Goal: Information Seeking & Learning: Learn about a topic

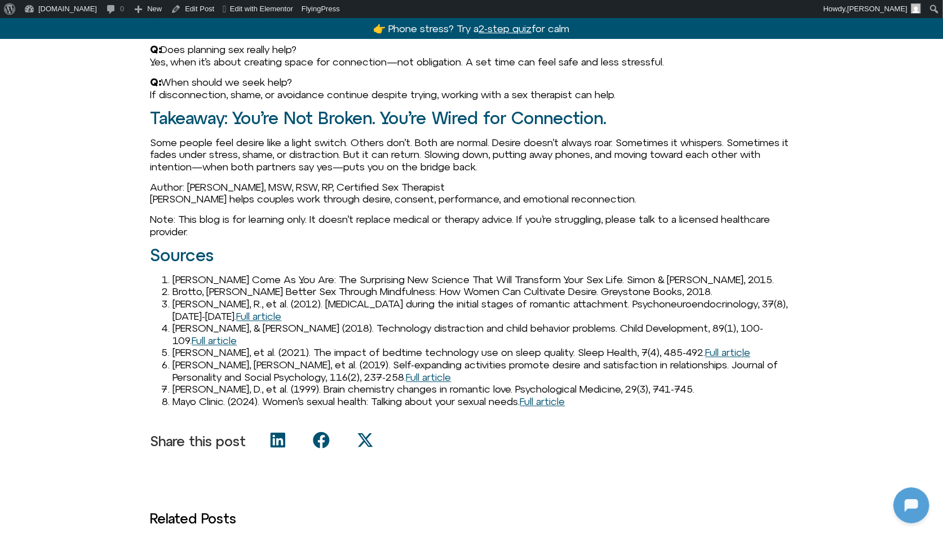
scroll to position [1929, 0]
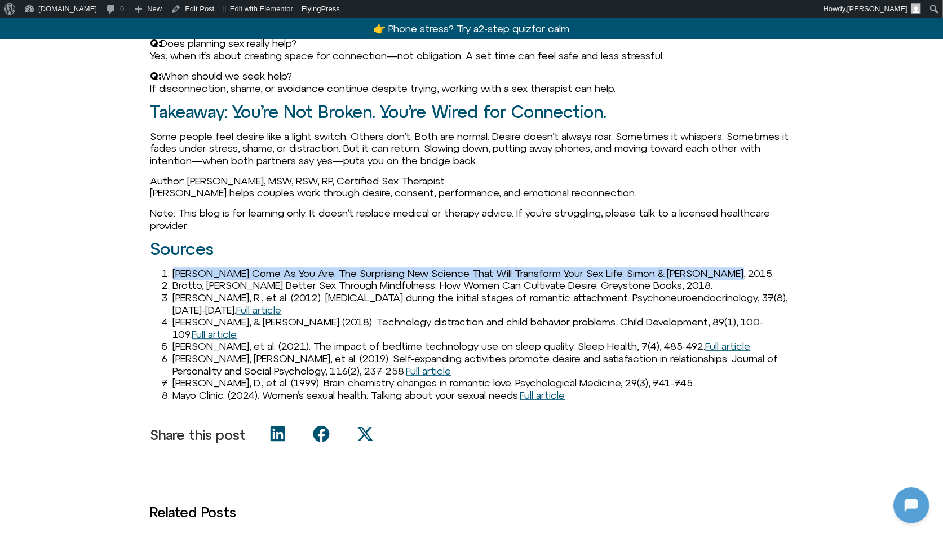
drag, startPoint x: 174, startPoint y: 299, endPoint x: 743, endPoint y: 295, distance: 569.5
click at [743, 280] on li "[PERSON_NAME] Come As You Are: The Surprising New Science That Will Transform Y…" at bounding box center [483, 273] width 620 height 12
copy li "[PERSON_NAME] Come As You Are: The Surprising New Science That Will Transform Y…"
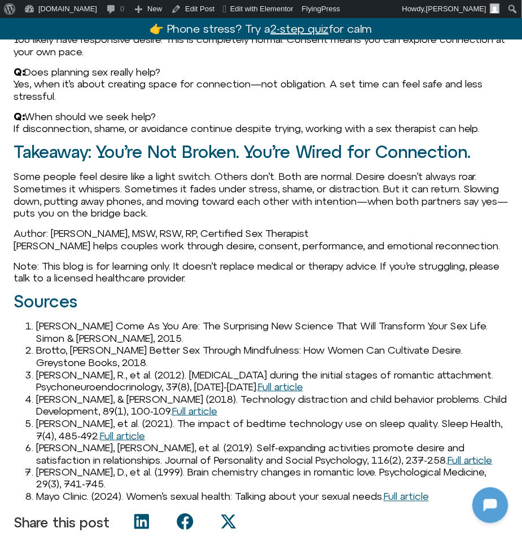
scroll to position [1946, 0]
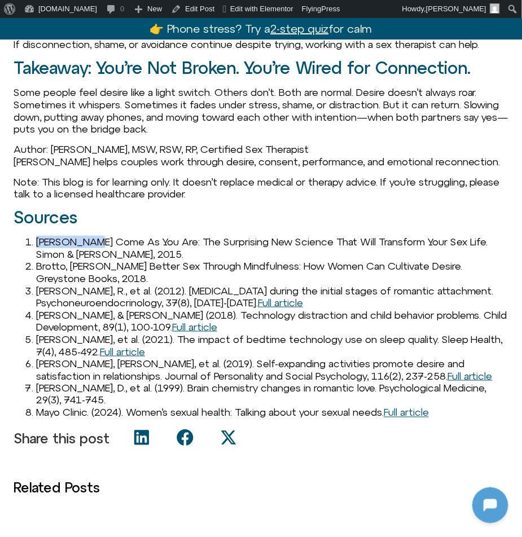
drag, startPoint x: 86, startPoint y: 244, endPoint x: 38, endPoint y: 244, distance: 47.9
click at [38, 244] on li "[PERSON_NAME] Come As You Are: The Surprising New Science That Will Transform Y…" at bounding box center [272, 248] width 472 height 24
copy li "Nagoski, E."
click at [140, 249] on li "[PERSON_NAME] Come As You Are: The Surprising New Science That Will Transform Y…" at bounding box center [272, 248] width 472 height 24
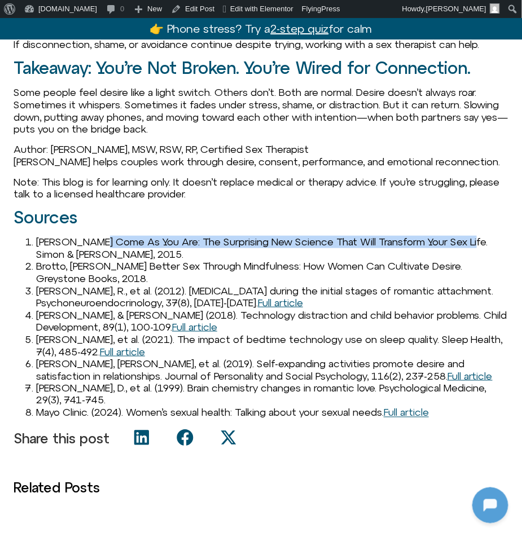
drag, startPoint x: 92, startPoint y: 241, endPoint x: 470, endPoint y: 239, distance: 377.2
click at [470, 239] on li "[PERSON_NAME] Come As You Are: The Surprising New Science That Will Transform Y…" at bounding box center [272, 248] width 472 height 24
copy li "Come As You Are: The Surprising New Science That Will Transform Your Sex Life"
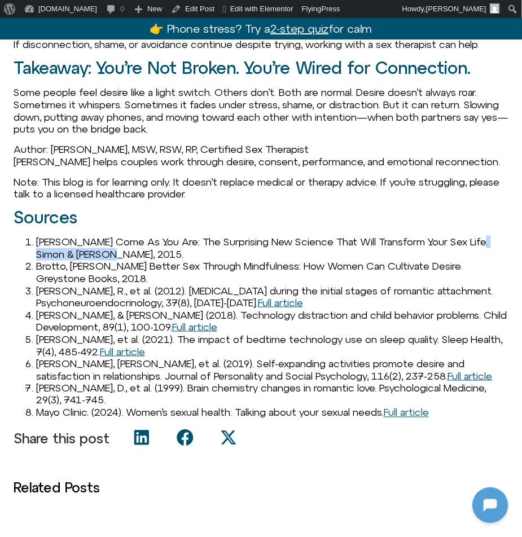
drag, startPoint x: 477, startPoint y: 240, endPoint x: 89, endPoint y: 249, distance: 388.6
click at [89, 249] on li "[PERSON_NAME] Come As You Are: The Surprising New Science That Will Transform Y…" at bounding box center [272, 248] width 472 height 24
copy li "Simon & Schuster,"
click at [109, 303] on li "Feldman, R., et al. (2012). Oxytocin during the initial stages of romantic atta…" at bounding box center [272, 297] width 472 height 24
click at [52, 270] on li "Brotto, [PERSON_NAME] Better Sex Through Mindfulness: How Women Can Cultivate D…" at bounding box center [272, 272] width 472 height 24
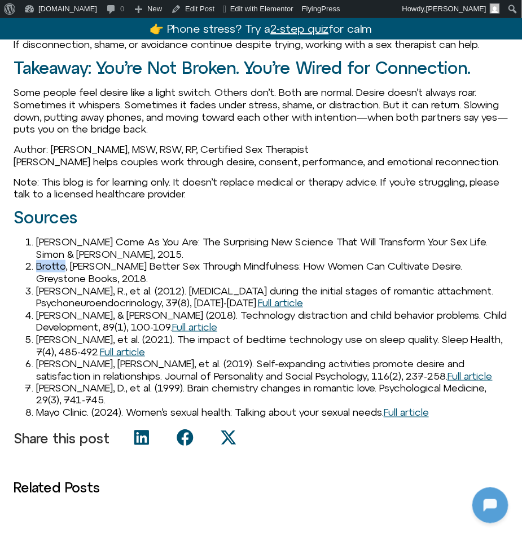
click at [52, 270] on li "Brotto, [PERSON_NAME] Better Sex Through Mindfulness: How Women Can Cultivate D…" at bounding box center [272, 272] width 472 height 24
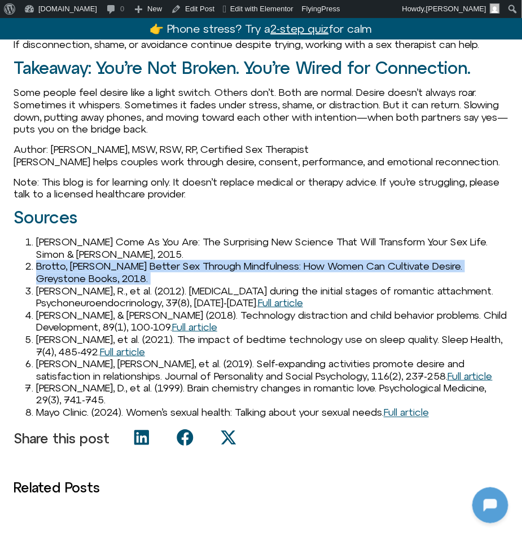
click at [52, 270] on li "Brotto, [PERSON_NAME] Better Sex Through Mindfulness: How Women Can Cultivate D…" at bounding box center [272, 272] width 472 height 24
copy li "Brotto, [PERSON_NAME] Better Sex Through Mindfulness: How Women Can Cultivate D…"
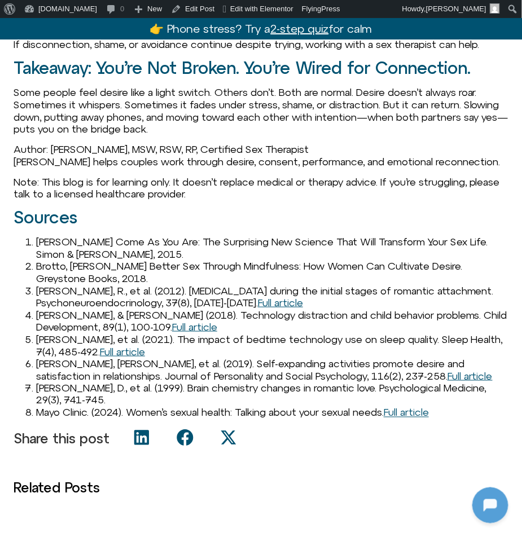
click at [117, 265] on li "Brotto, [PERSON_NAME] Better Sex Through Mindfulness: How Women Can Cultivate D…" at bounding box center [272, 272] width 472 height 24
drag, startPoint x: 77, startPoint y: 267, endPoint x: 35, endPoint y: 267, distance: 42.3
click at [36, 267] on li "Brotto, [PERSON_NAME] Better Sex Through Mindfulness: How Women Can Cultivate D…" at bounding box center [272, 272] width 472 height 24
copy li "Brotto, L."
click at [121, 271] on li "Brotto, [PERSON_NAME] Better Sex Through Mindfulness: How Women Can Cultivate D…" at bounding box center [272, 272] width 472 height 24
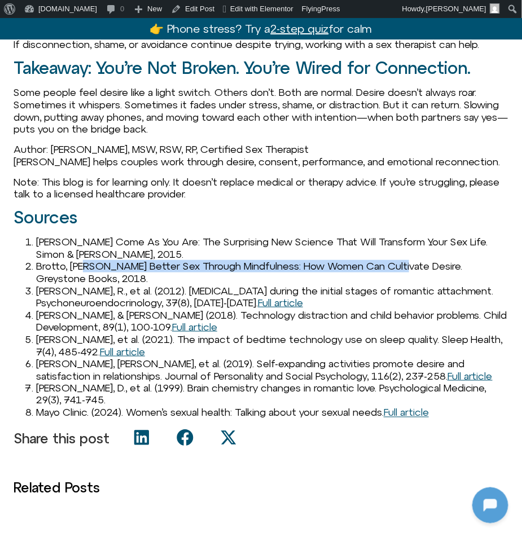
drag, startPoint x: 82, startPoint y: 266, endPoint x: 399, endPoint y: 268, distance: 316.9
click at [400, 268] on li "Brotto, [PERSON_NAME] Better Sex Through Mindfulness: How Women Can Cultivate D…" at bounding box center [272, 272] width 472 height 24
copy li "Better Sex Through Mindfulness: How Women Can Cultivate Desire"
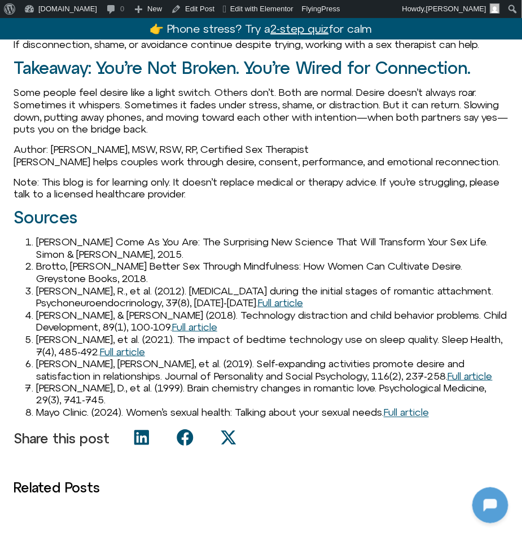
click at [411, 271] on li "Brotto, [PERSON_NAME] Better Sex Through Mindfulness: How Women Can Cultivate D…" at bounding box center [272, 272] width 472 height 24
drag, startPoint x: 407, startPoint y: 268, endPoint x: 484, endPoint y: 268, distance: 76.7
click at [484, 268] on li "Brotto, [PERSON_NAME] Better Sex Through Mindfulness: How Women Can Cultivate D…" at bounding box center [272, 272] width 472 height 24
copy li "Greystone Books"
click at [104, 296] on li "Feldman, R., et al. (2012). Oxytocin during the initial stages of romantic atta…" at bounding box center [272, 297] width 472 height 24
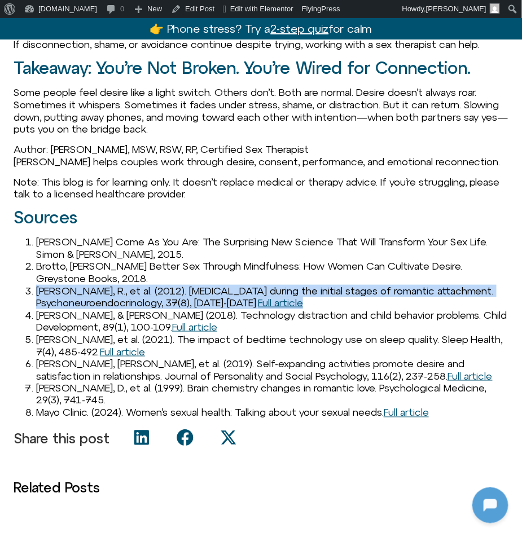
drag, startPoint x: 35, startPoint y: 290, endPoint x: 344, endPoint y: 303, distance: 309.3
click at [345, 303] on li "Feldman, R., et al. (2012). Oxytocin during the initial stages of romantic atta…" at bounding box center [272, 297] width 472 height 24
copy li "Feldman, R., et al. (2012). Oxytocin during the initial stages of romantic atta…"
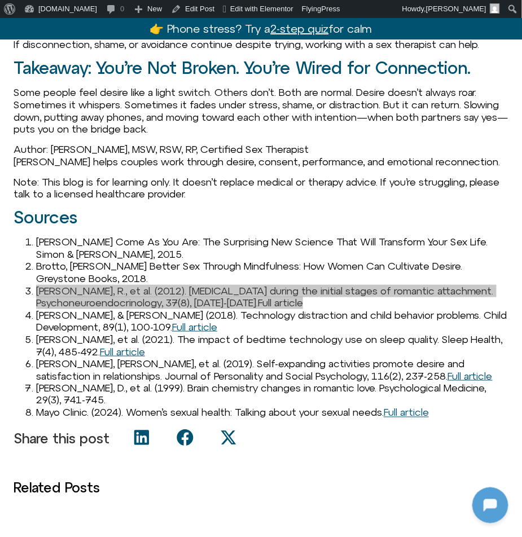
click at [276, 301] on link "Full article" at bounding box center [280, 303] width 45 height 12
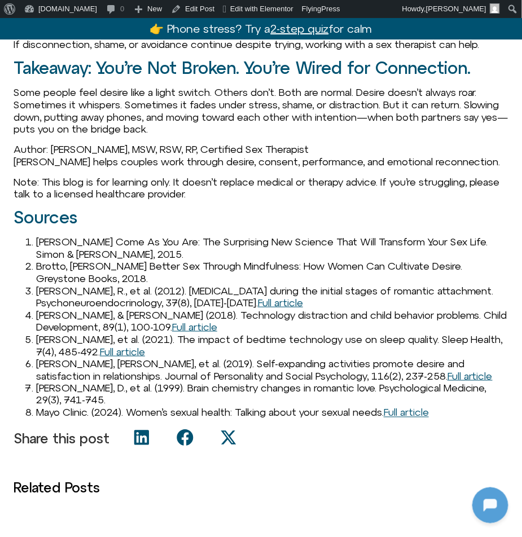
click at [87, 292] on li "Feldman, R., et al. (2012). Oxytocin during the initial stages of romantic atta…" at bounding box center [272, 297] width 472 height 24
click at [118, 291] on li "Feldman, R., et al. (2012). Oxytocin during the initial stages of romantic atta…" at bounding box center [272, 297] width 472 height 24
click at [140, 280] on li "Brotto, [PERSON_NAME] Better Sex Through Mindfulness: How Women Can Cultivate D…" at bounding box center [272, 272] width 472 height 24
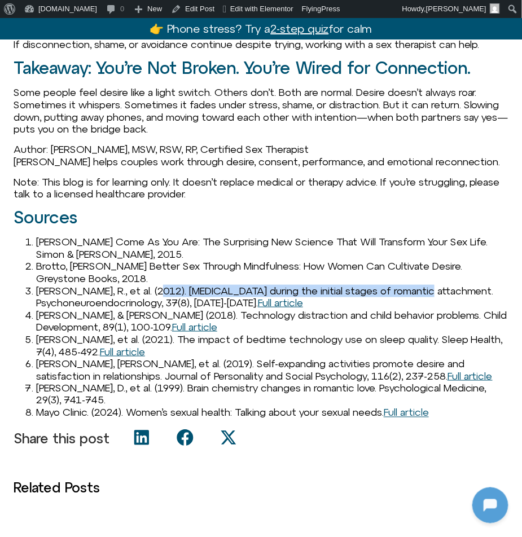
drag, startPoint x: 157, startPoint y: 288, endPoint x: 439, endPoint y: 293, distance: 282.5
click at [440, 293] on li "Feldman, R., et al. (2012). Oxytocin during the initial stages of romantic atta…" at bounding box center [272, 297] width 472 height 24
copy li "Oxytocin during the initial stages of romantic attachment."
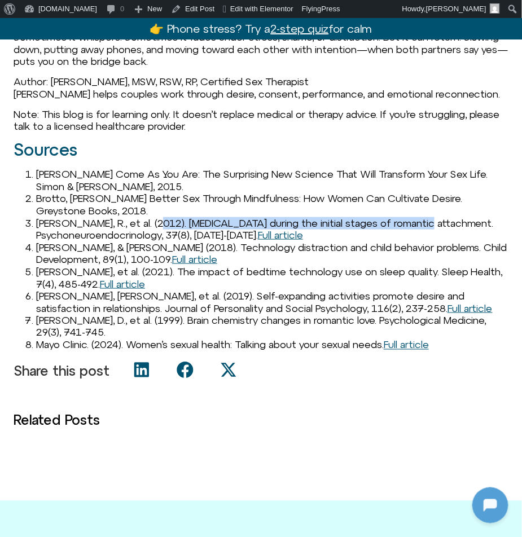
scroll to position [2017, 0]
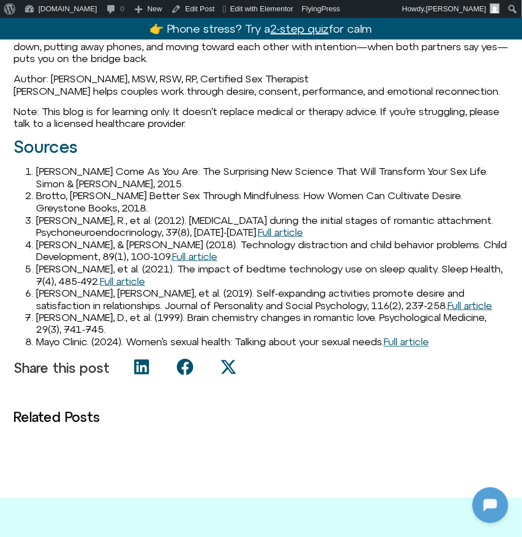
click at [48, 246] on li "McDaniel, B. T., & Radesky, J. S. (2018). Technology distraction and child beha…" at bounding box center [272, 251] width 472 height 24
drag, startPoint x: 37, startPoint y: 243, endPoint x: 168, endPoint y: 251, distance: 131.6
click at [168, 251] on li "McDaniel, B. T., & Radesky, J. S. (2018). Technology distraction and child beha…" at bounding box center [272, 251] width 472 height 24
click at [204, 257] on link "Full article" at bounding box center [194, 256] width 45 height 12
click at [211, 252] on link "Full article" at bounding box center [194, 256] width 45 height 12
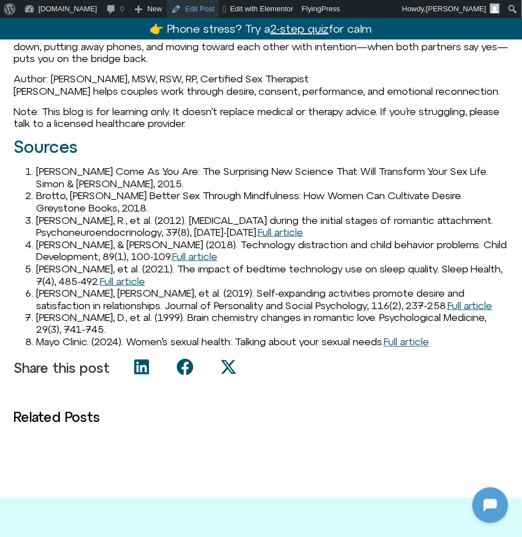
click at [171, 11] on link "Edit Post" at bounding box center [192, 9] width 52 height 18
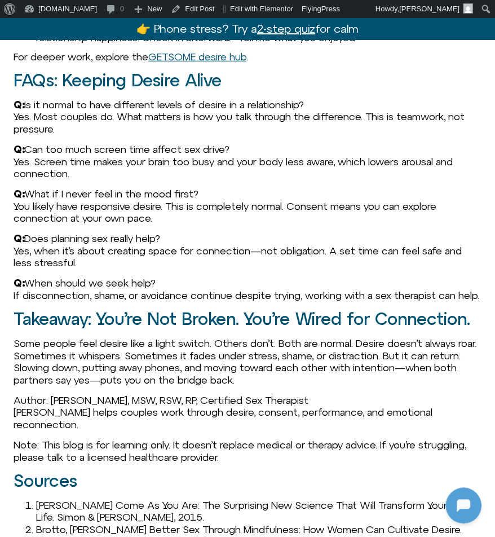
scroll to position [1777, 0]
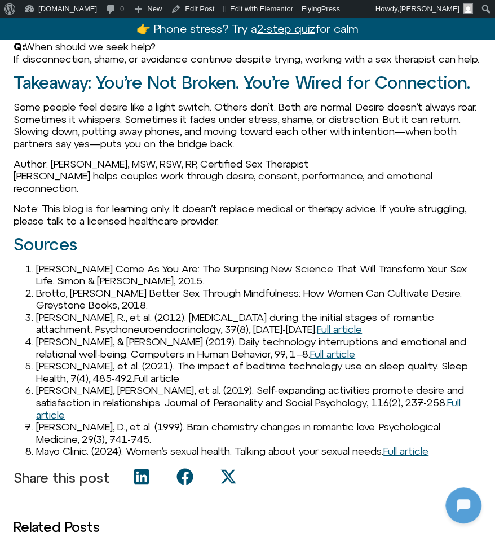
click at [178, 384] on link "Full article" at bounding box center [156, 378] width 45 height 12
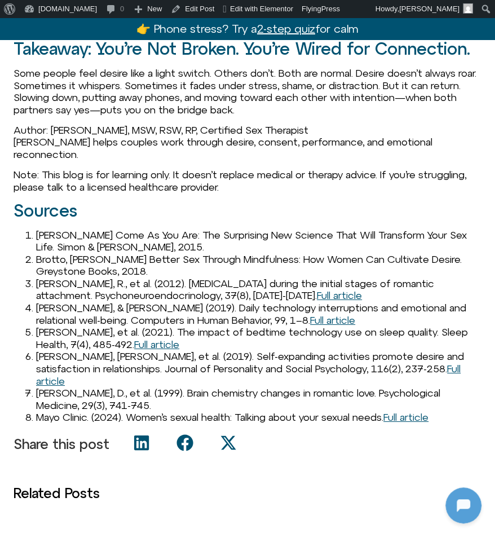
click at [55, 350] on span "Taher, E. E., et al. (2021). The impact of bedtime technology use on sleep qual…" at bounding box center [252, 338] width 432 height 24
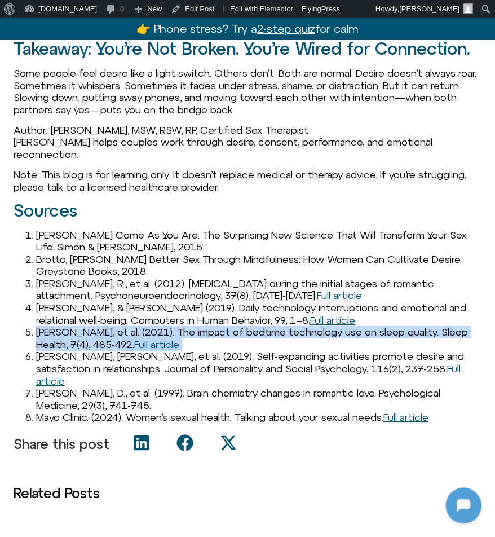
click at [55, 350] on span "Taher, E. E., et al. (2021). The impact of bedtime technology use on sleep qual…" at bounding box center [252, 338] width 432 height 24
copy ol "Taher, E. E., et al. (2021). The impact of bedtime technology use on sleep qual…"
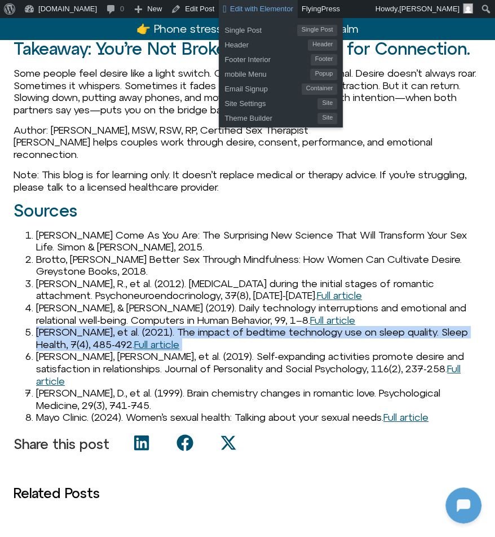
click at [231, 11] on span "Edit with Elementor" at bounding box center [261, 9] width 63 height 8
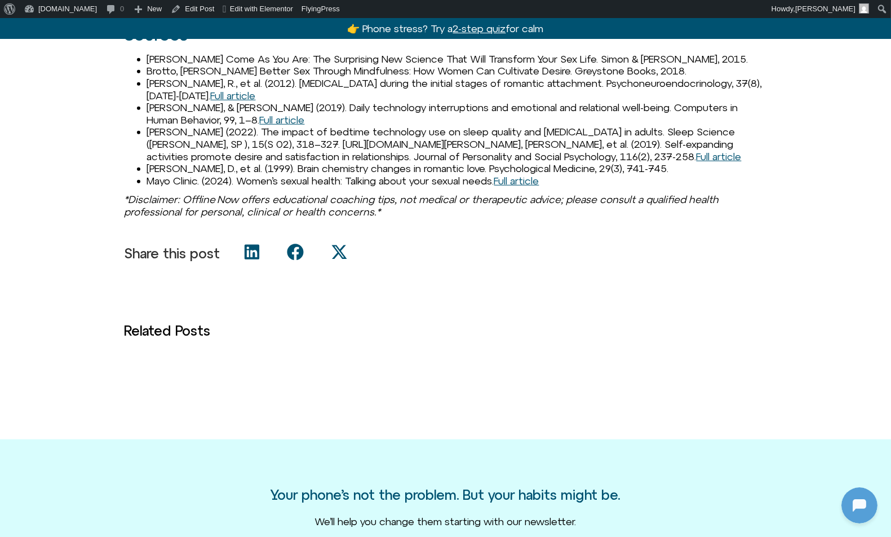
scroll to position [2109, 0]
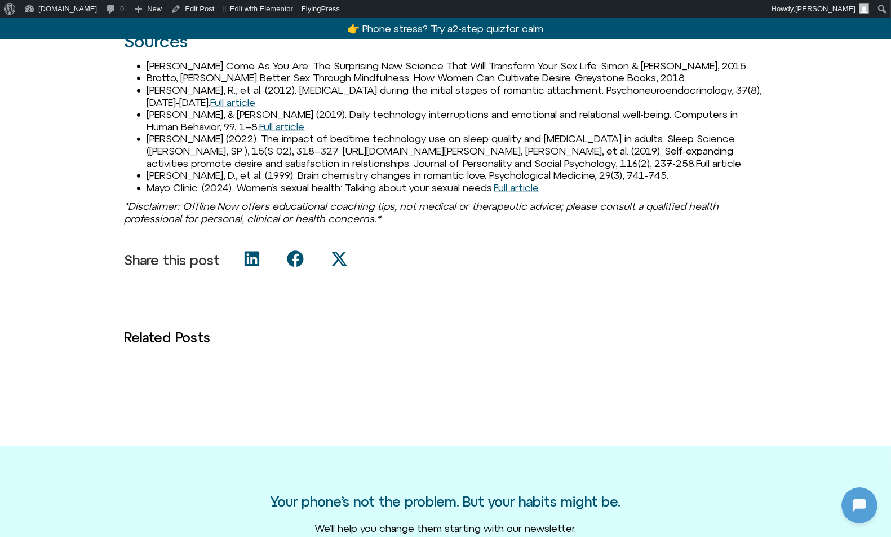
click at [725, 169] on link "Full article" at bounding box center [719, 163] width 45 height 12
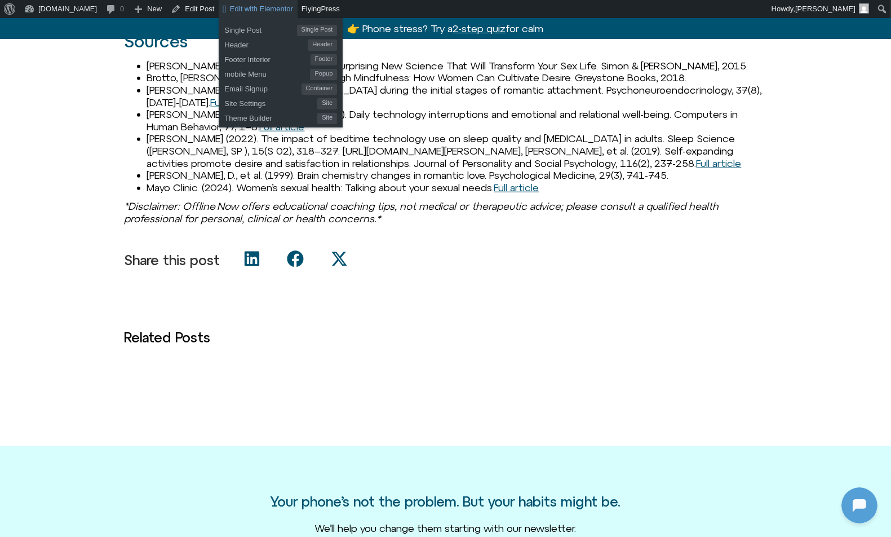
click at [230, 8] on span "Edit with Elementor" at bounding box center [261, 9] width 63 height 8
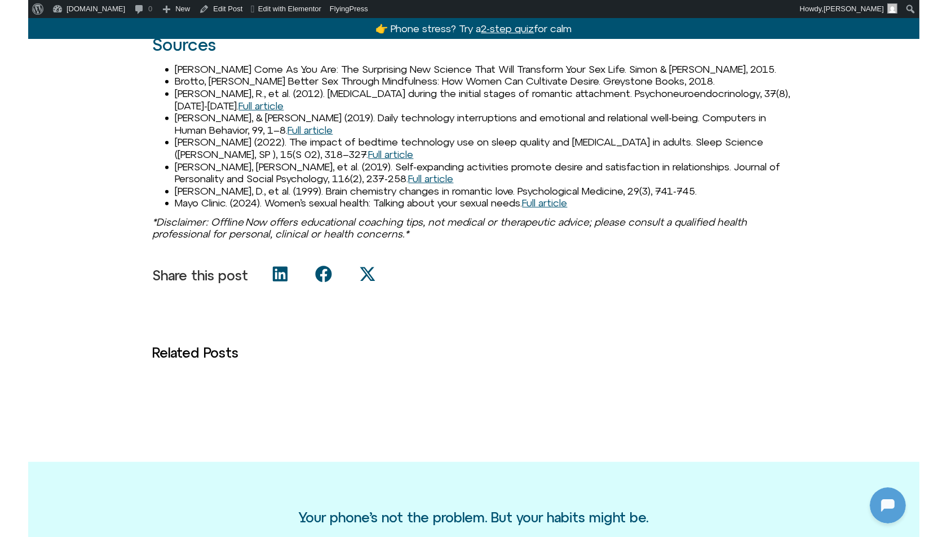
scroll to position [2109, 0]
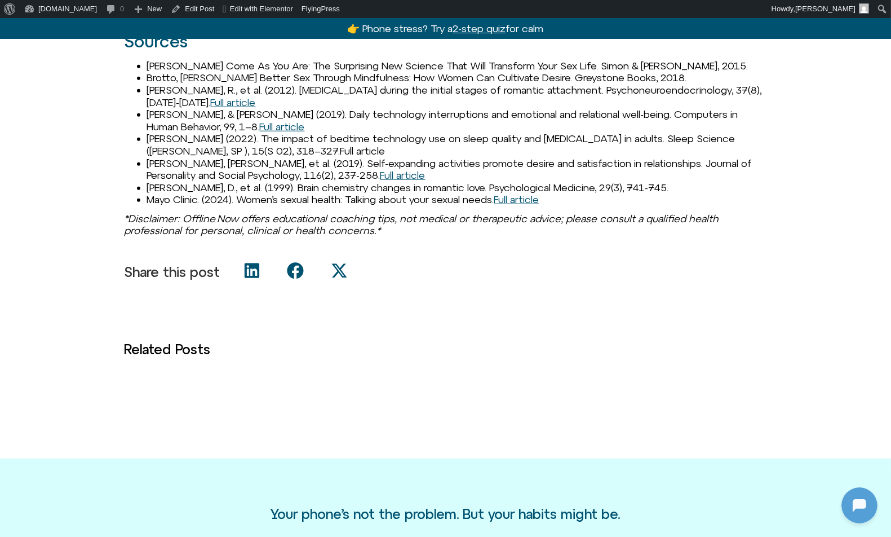
click at [362, 157] on link "Full article" at bounding box center [363, 151] width 45 height 12
click at [381, 181] on link "Full article" at bounding box center [403, 175] width 45 height 12
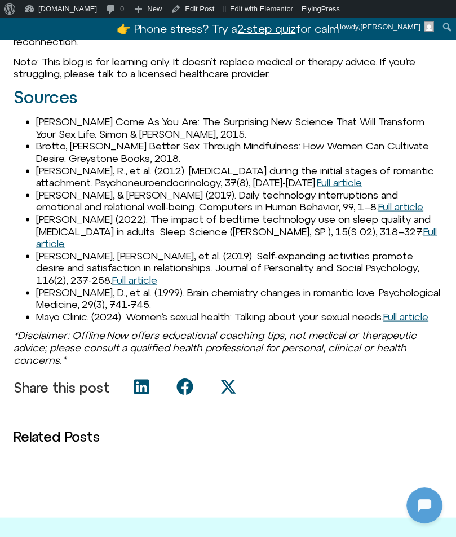
click at [66, 310] on li "Marazziti, D., et al. (1999). Brain chemistry changes in romantic love. Psychol…" at bounding box center [239, 298] width 407 height 24
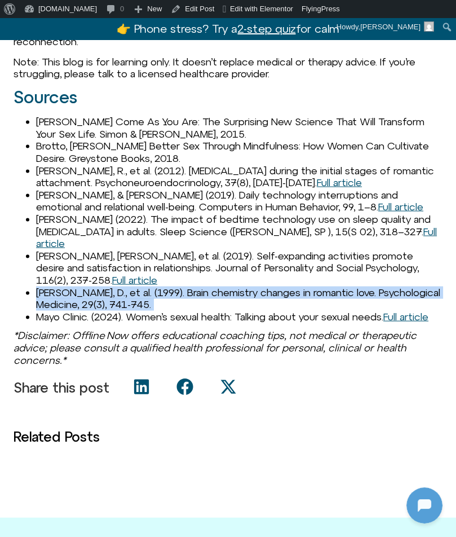
click at [66, 310] on li "Marazziti, D., et al. (1999). Brain chemistry changes in romantic love. Psychol…" at bounding box center [239, 298] width 407 height 24
copy ul "Marazziti, D., et al. (1999). Brain chemistry changes in romantic love. Psychol…"
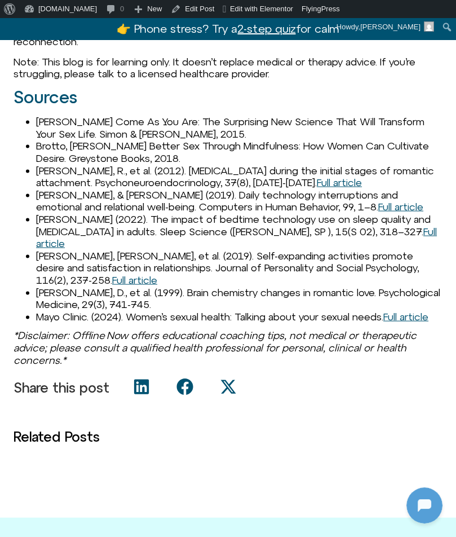
click at [96, 323] on li "Mayo Clinic. (2024). Women’s sexual health: Talking about your sexual needs. Fu…" at bounding box center [239, 317] width 407 height 12
click at [383, 323] on link "Full article" at bounding box center [405, 317] width 45 height 12
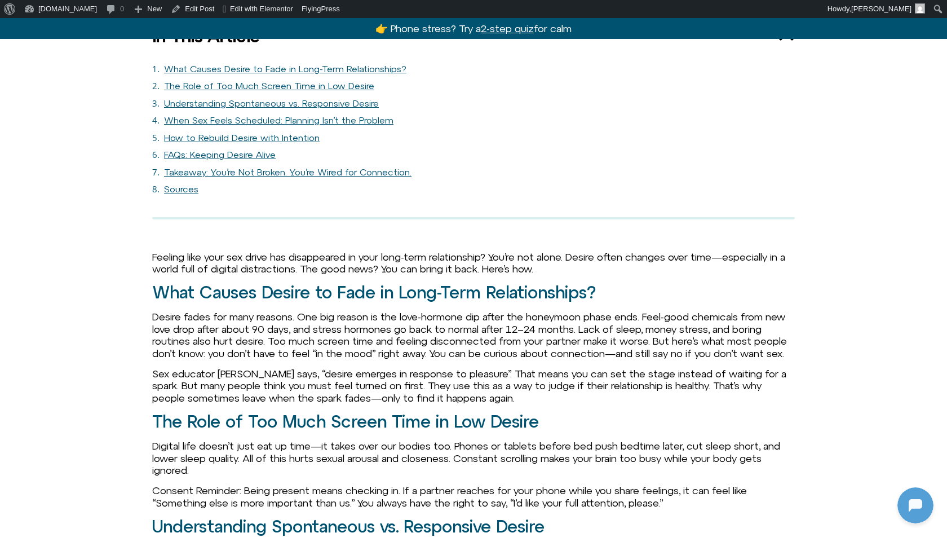
scroll to position [925, 0]
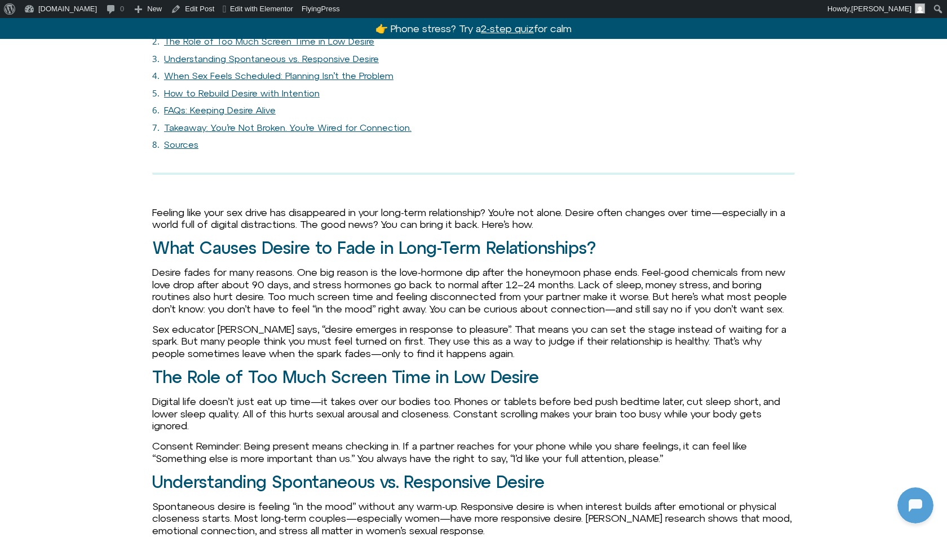
click at [587, 52] on ol "What Causes Desire to Fade in Long-Term Relationships? The Role of Too Much Scr…" at bounding box center [473, 85] width 643 height 134
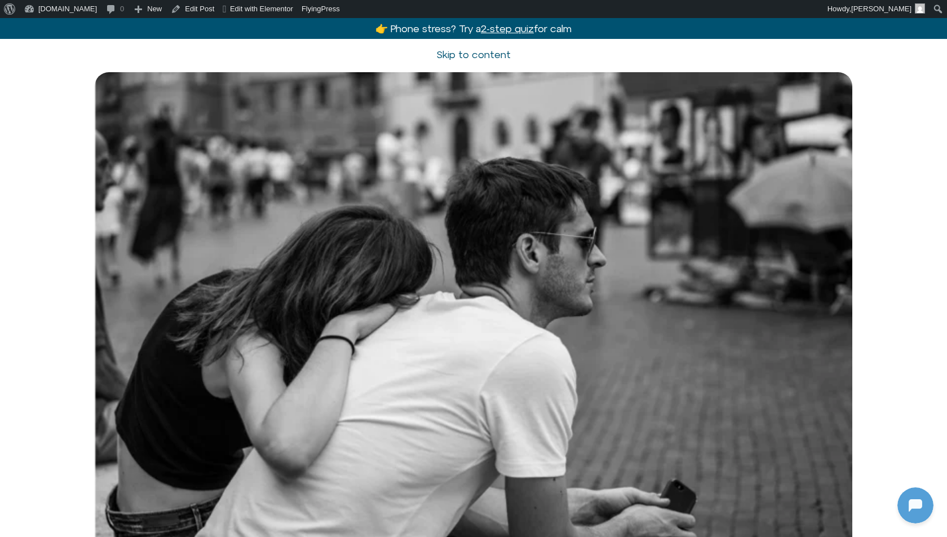
scroll to position [0, 0]
